Goal: Transaction & Acquisition: Purchase product/service

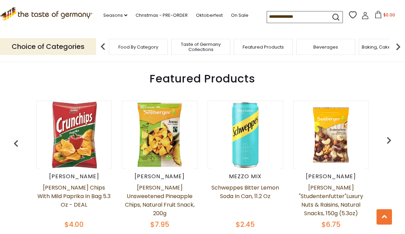
scroll to position [252, 0]
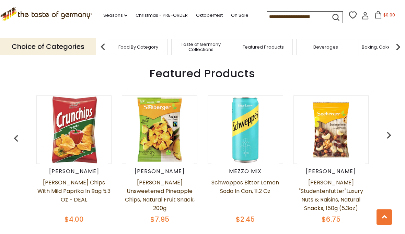
click at [387, 137] on img "button" at bounding box center [389, 136] width 14 height 14
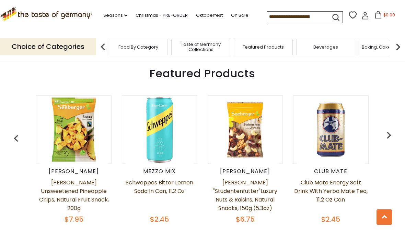
click at [382, 140] on img "button" at bounding box center [389, 136] width 14 height 14
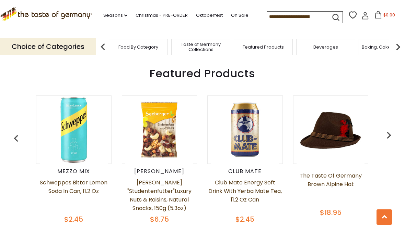
click at [381, 142] on button "button" at bounding box center [388, 137] width 15 height 15
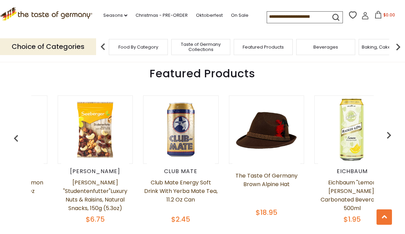
scroll to position [0, 257]
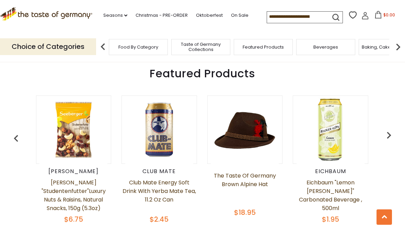
click at [243, 183] on link "The Taste of Germany Brown Alpine Hat" at bounding box center [244, 189] width 75 height 34
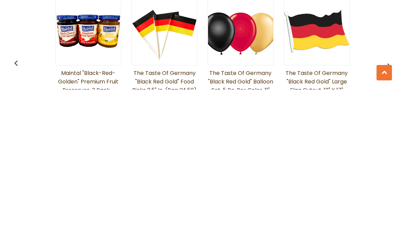
scroll to position [441, 0]
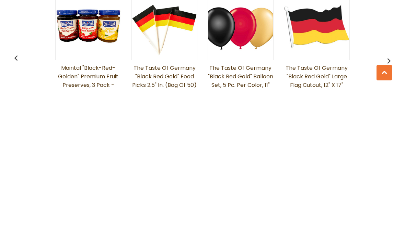
click at [387, 200] on img "button" at bounding box center [388, 205] width 11 height 11
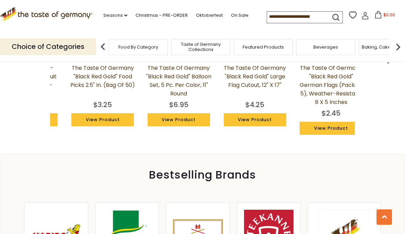
scroll to position [0, 76]
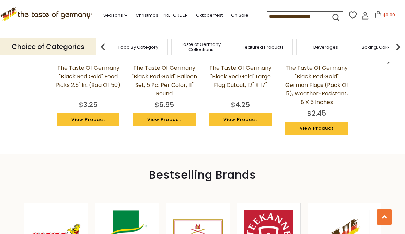
click at [378, 62] on div "Maintal "Black-Red-Golden" Premium Fruit Preserves, 3 pack - SPECIAL PRICE $16.…" at bounding box center [202, 65] width 380 height 164
click at [382, 64] on button "button" at bounding box center [388, 59] width 15 height 15
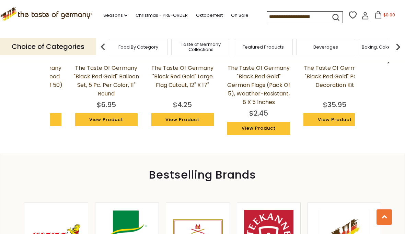
scroll to position [0, 152]
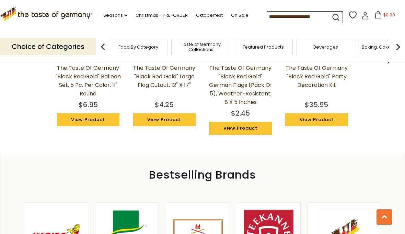
click at [385, 59] on div "Choice of Categories Food By Category Taste of Germany Collections Featured Pro…" at bounding box center [202, 47] width 405 height 31
click at [386, 62] on img "button" at bounding box center [388, 61] width 11 height 11
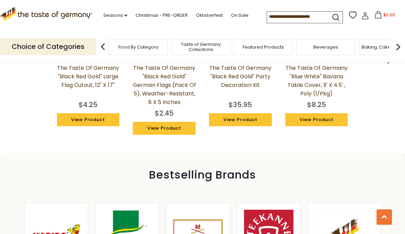
click at [386, 61] on img "button" at bounding box center [388, 61] width 11 height 11
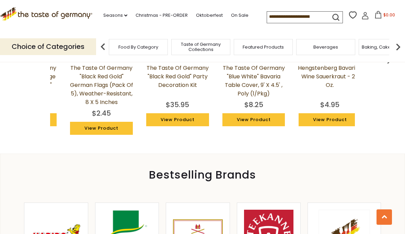
scroll to position [0, 304]
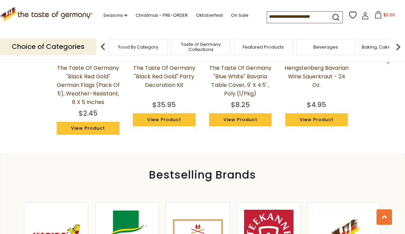
click at [386, 58] on div "Choice of Categories Food By Category Taste of Germany Collections Featured Pro…" at bounding box center [202, 47] width 405 height 31
click at [390, 61] on img "button" at bounding box center [388, 61] width 11 height 11
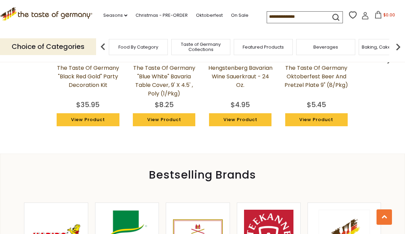
click at [390, 61] on img "button" at bounding box center [388, 61] width 11 height 11
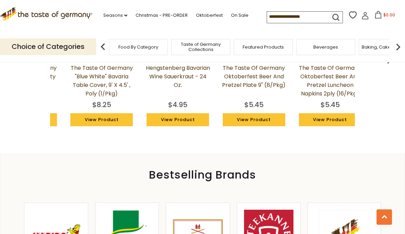
scroll to position [0, 456]
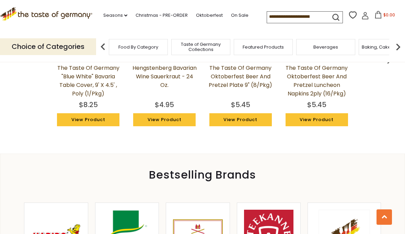
click at [386, 59] on div "Choice of Categories Food By Category Taste of Germany Collections Featured Pro…" at bounding box center [202, 47] width 405 height 31
click at [387, 59] on div "Choice of Categories Food By Category Taste of Germany Collections Featured Pro…" at bounding box center [202, 47] width 405 height 31
click at [389, 61] on img "button" at bounding box center [388, 61] width 11 height 11
click at [386, 61] on img "button" at bounding box center [388, 61] width 11 height 11
click at [387, 59] on div "Choice of Categories Food By Category Taste of Germany Collections Featured Pro…" at bounding box center [202, 47] width 405 height 31
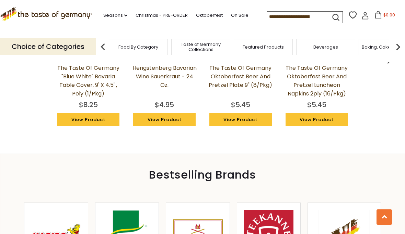
click at [392, 59] on div "Choice of Categories Food By Category Taste of Germany Collections Featured Pro…" at bounding box center [202, 47] width 405 height 31
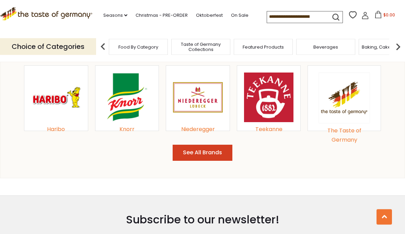
scroll to position [735, 0]
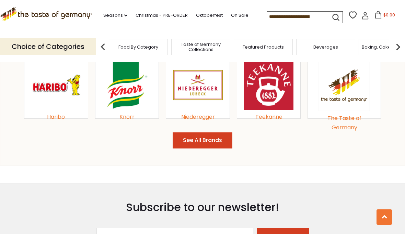
click at [130, 99] on img at bounding box center [127, 85] width 50 height 50
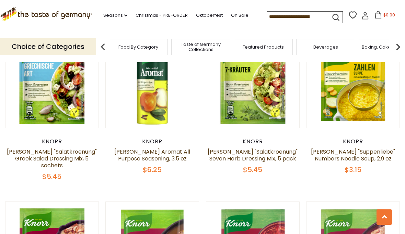
scroll to position [1092, 0]
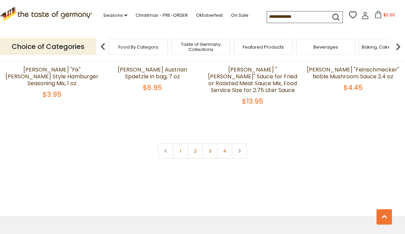
scroll to position [1502, 0]
click at [246, 144] on link at bounding box center [238, 151] width 15 height 15
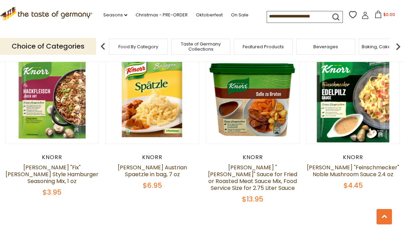
scroll to position [1404, 0]
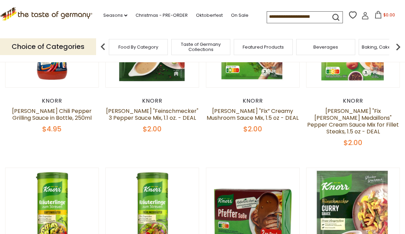
scroll to position [88, 0]
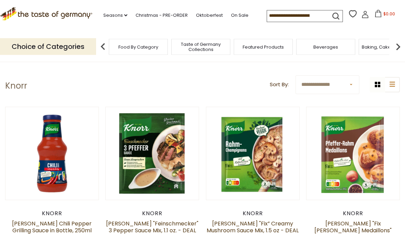
scroll to position [0, 0]
